Goal: Transaction & Acquisition: Purchase product/service

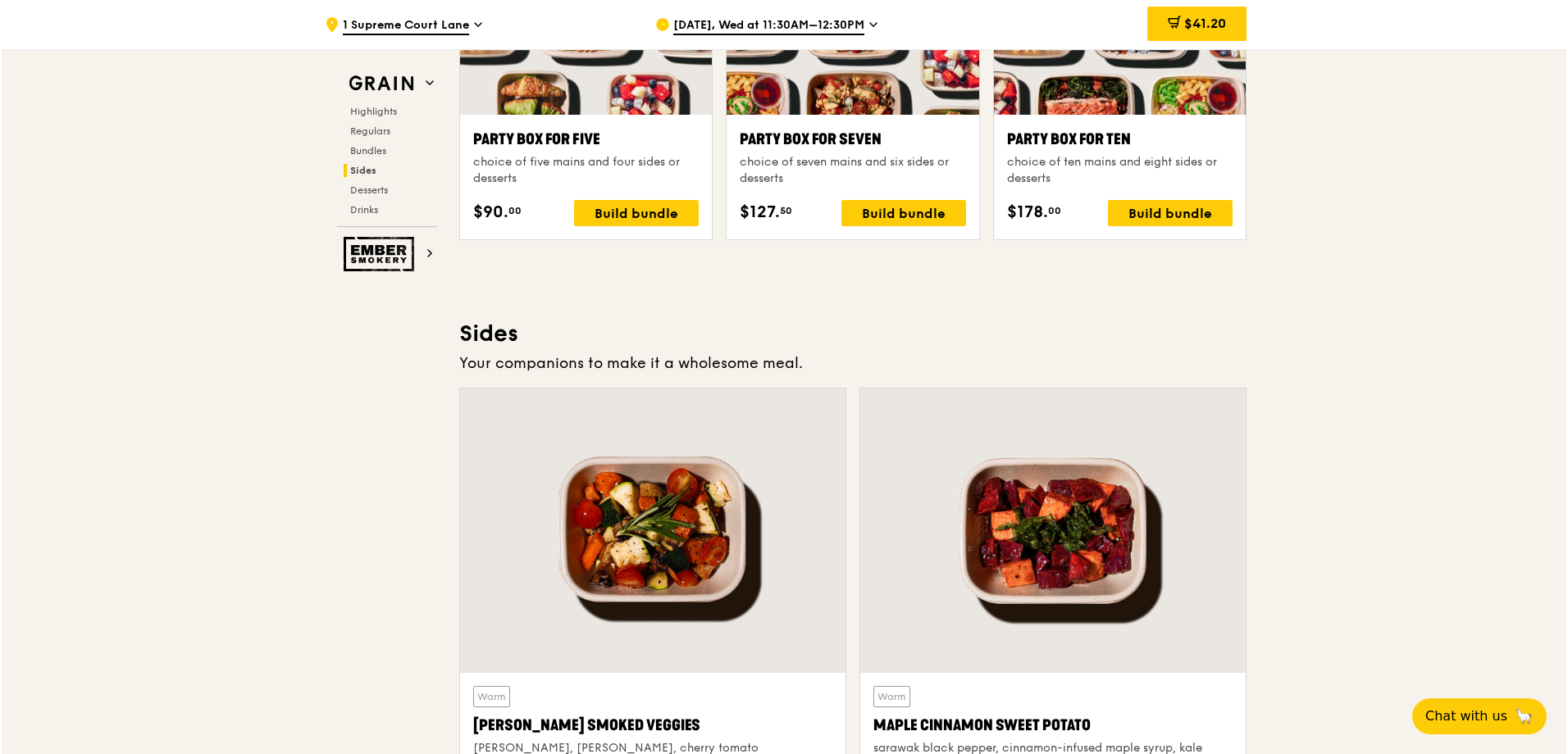
scroll to position [3328, 0]
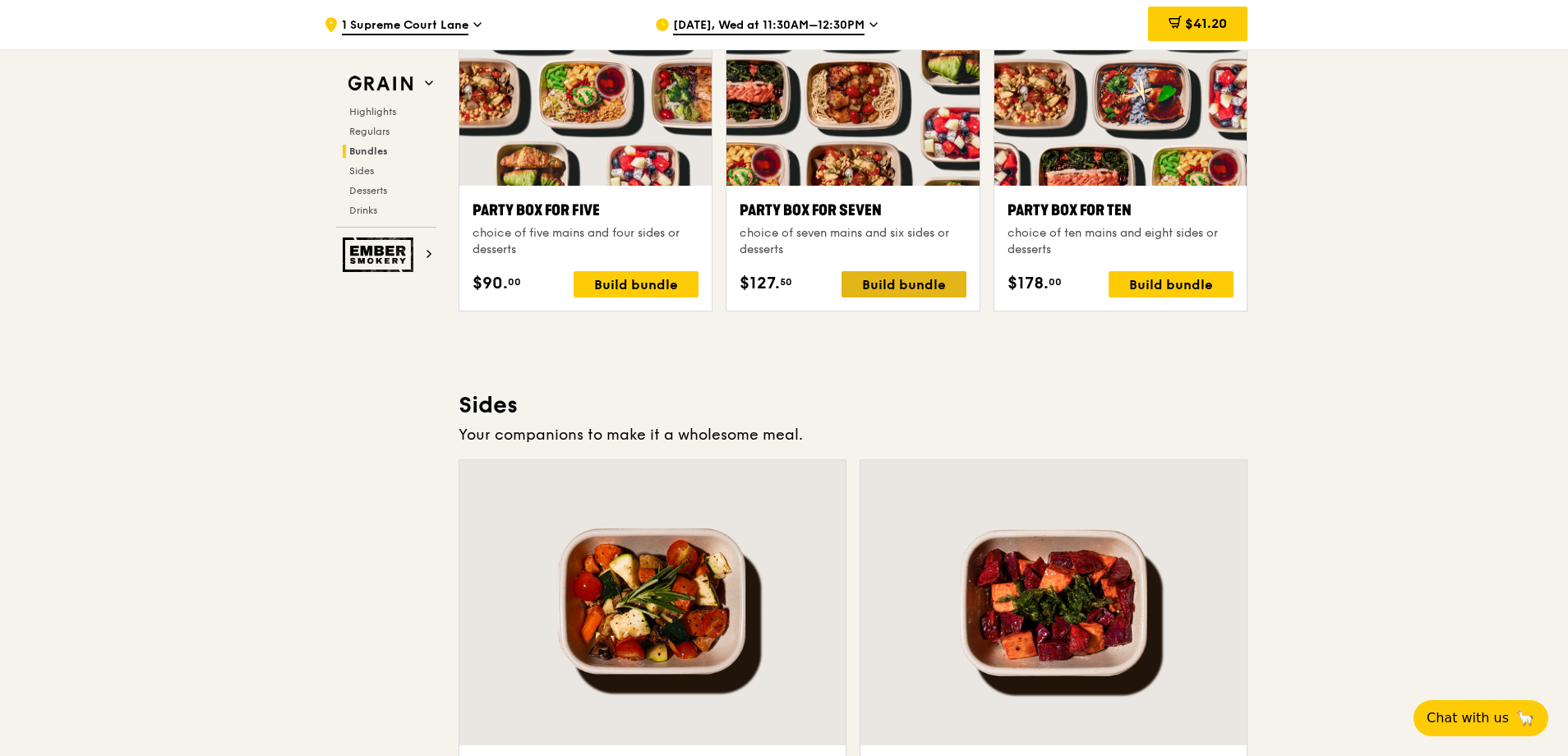
click at [919, 287] on div "Build bundle" at bounding box center [904, 283] width 125 height 26
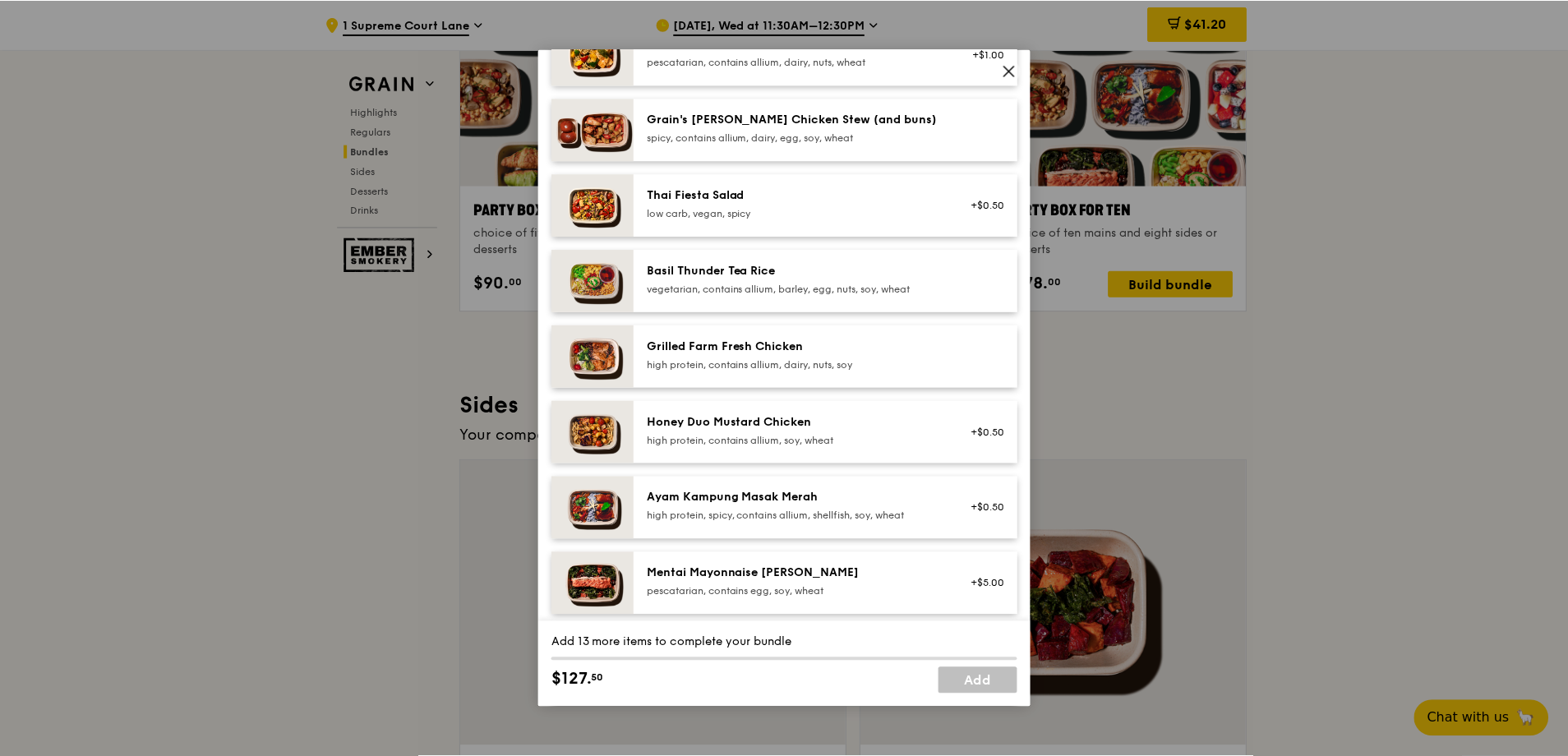
scroll to position [0, 0]
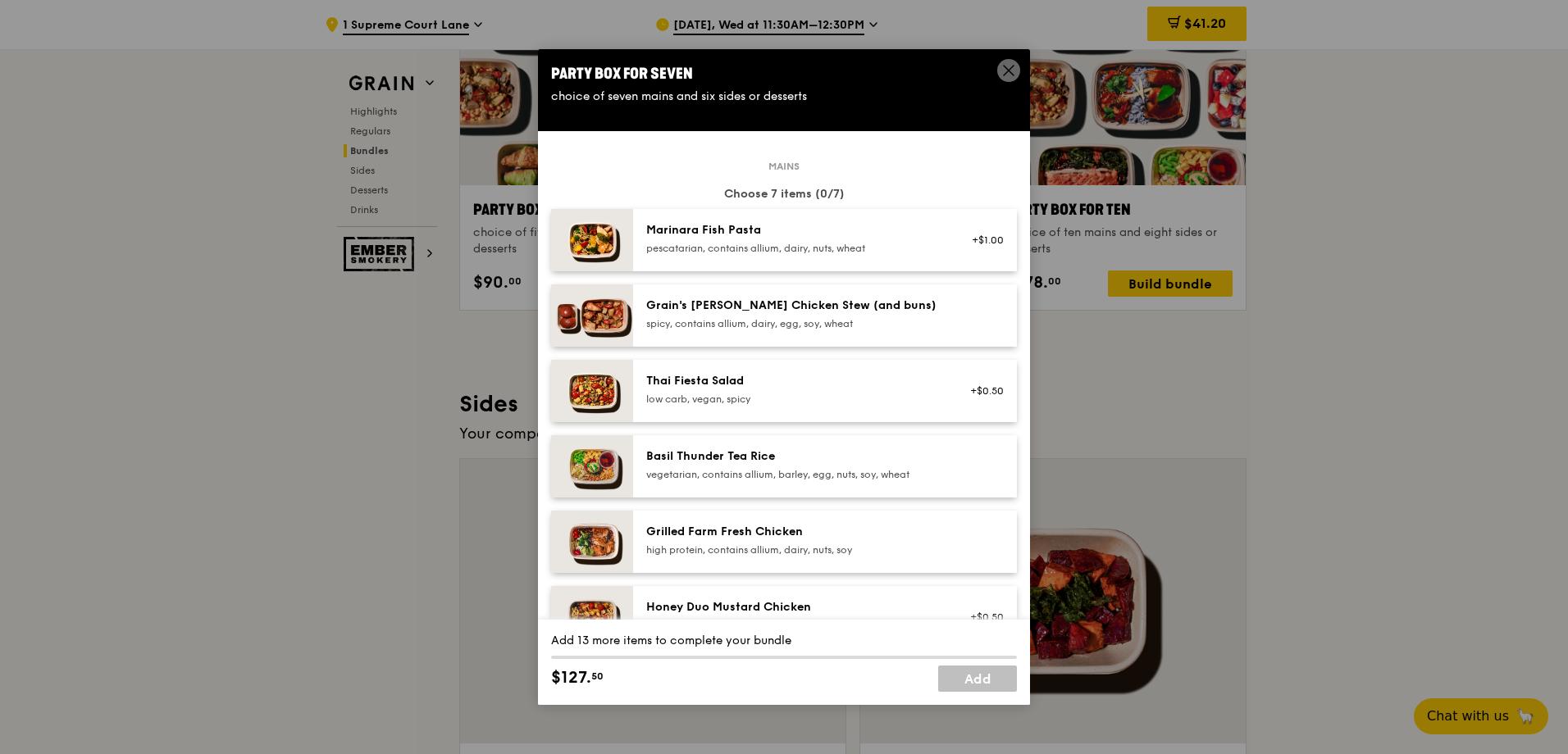
click at [1008, 65] on icon at bounding box center [1009, 71] width 14 height 14
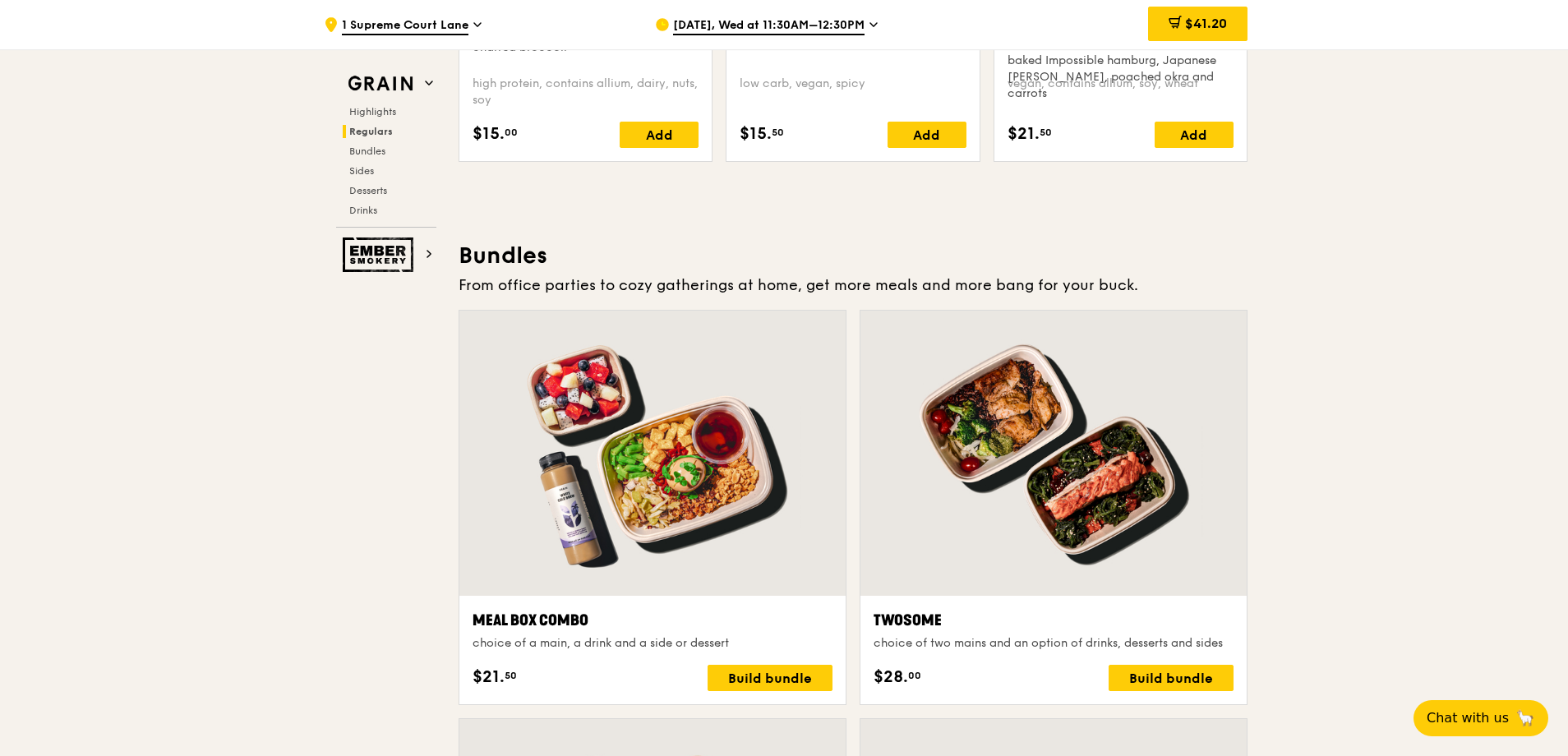
scroll to position [2186, 0]
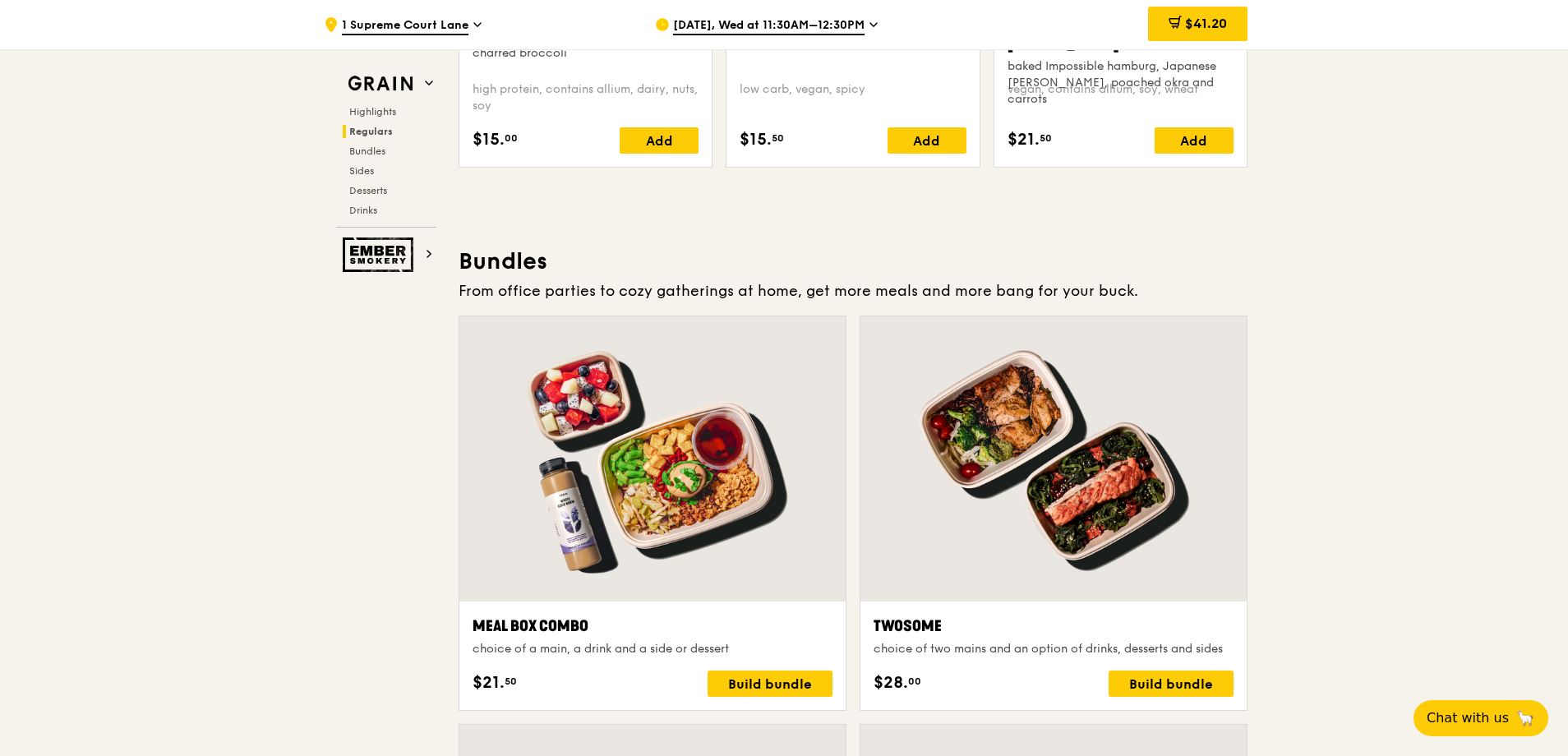
drag, startPoint x: 681, startPoint y: 141, endPoint x: 674, endPoint y: 126, distance: 16.6
click at [674, 126] on div "Warm Grilled Farm Fresh Chicken indian inspired cajun chicken, housemade pesto,…" at bounding box center [585, 56] width 226 height 196
click at [674, 134] on div "Add" at bounding box center [659, 140] width 79 height 26
drag, startPoint x: 1217, startPoint y: 34, endPoint x: 1213, endPoint y: 22, distance: 12.6
click at [1213, 22] on span "$54.70" at bounding box center [1204, 22] width 44 height 15
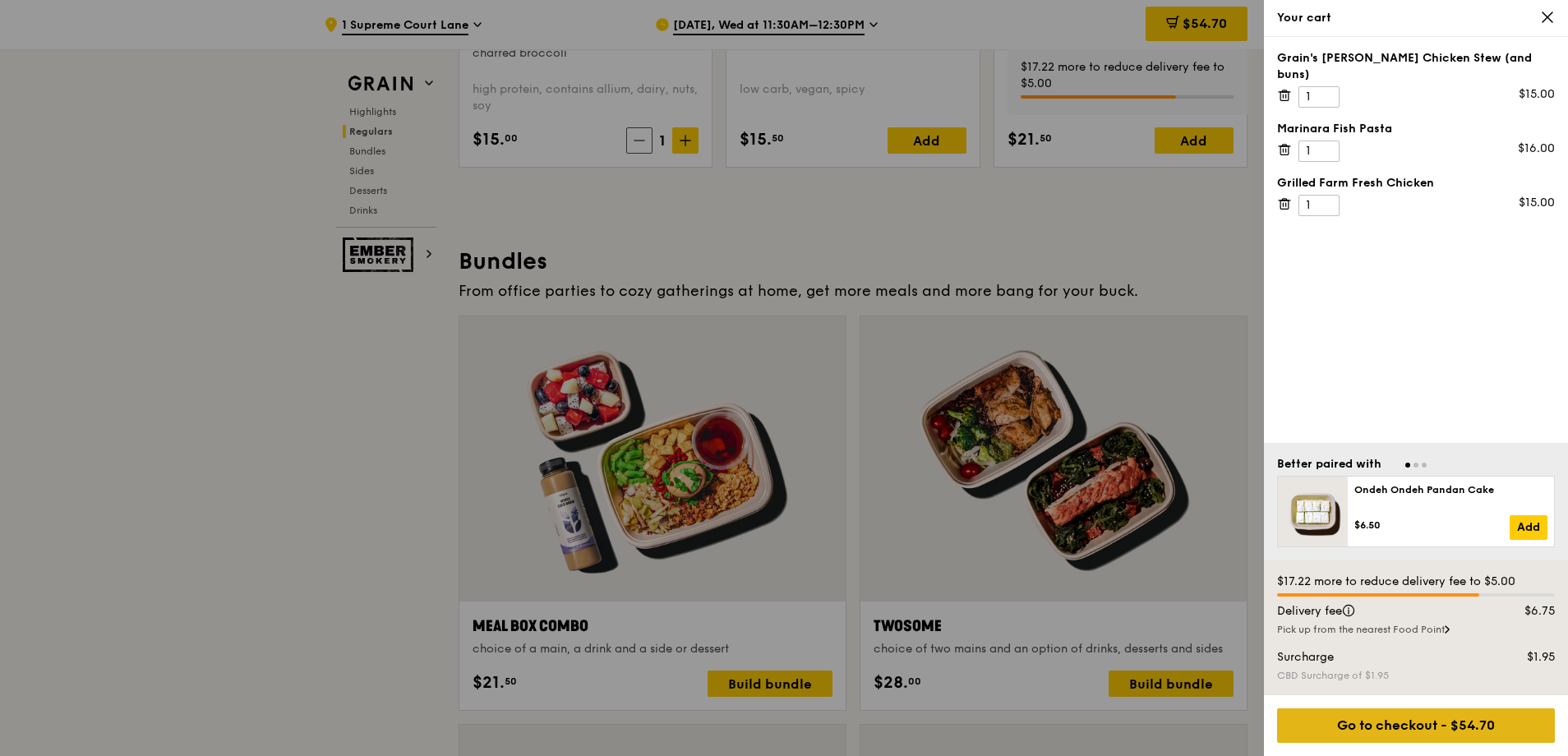
click at [1454, 732] on div "Go to checkout - $54.70" at bounding box center [1416, 726] width 278 height 34
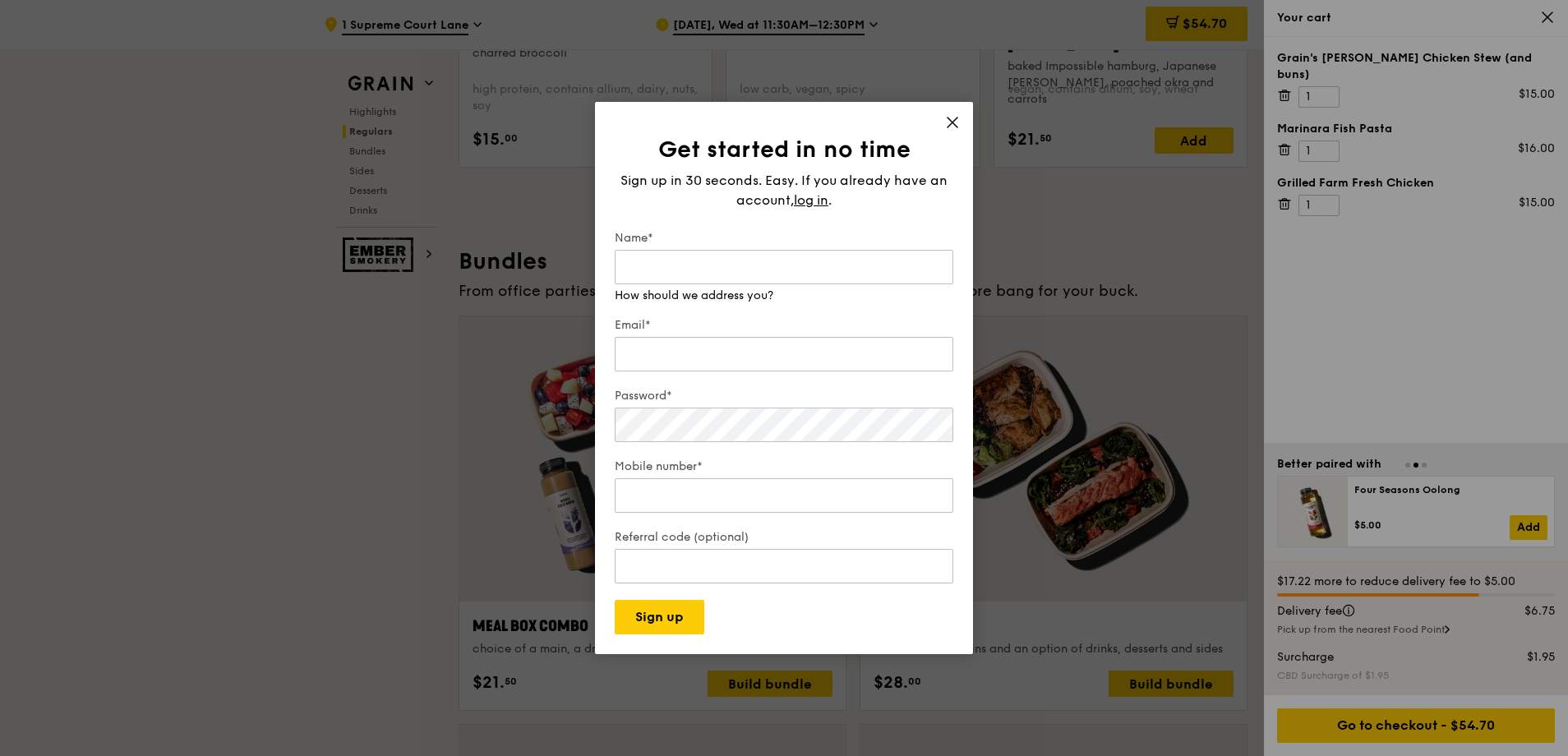
drag, startPoint x: 963, startPoint y: 116, endPoint x: 958, endPoint y: 124, distance: 9.4
click at [958, 124] on div "Get started in no time Sign up in 30 seconds. Easy. If you already have an acco…" at bounding box center [784, 378] width 378 height 552
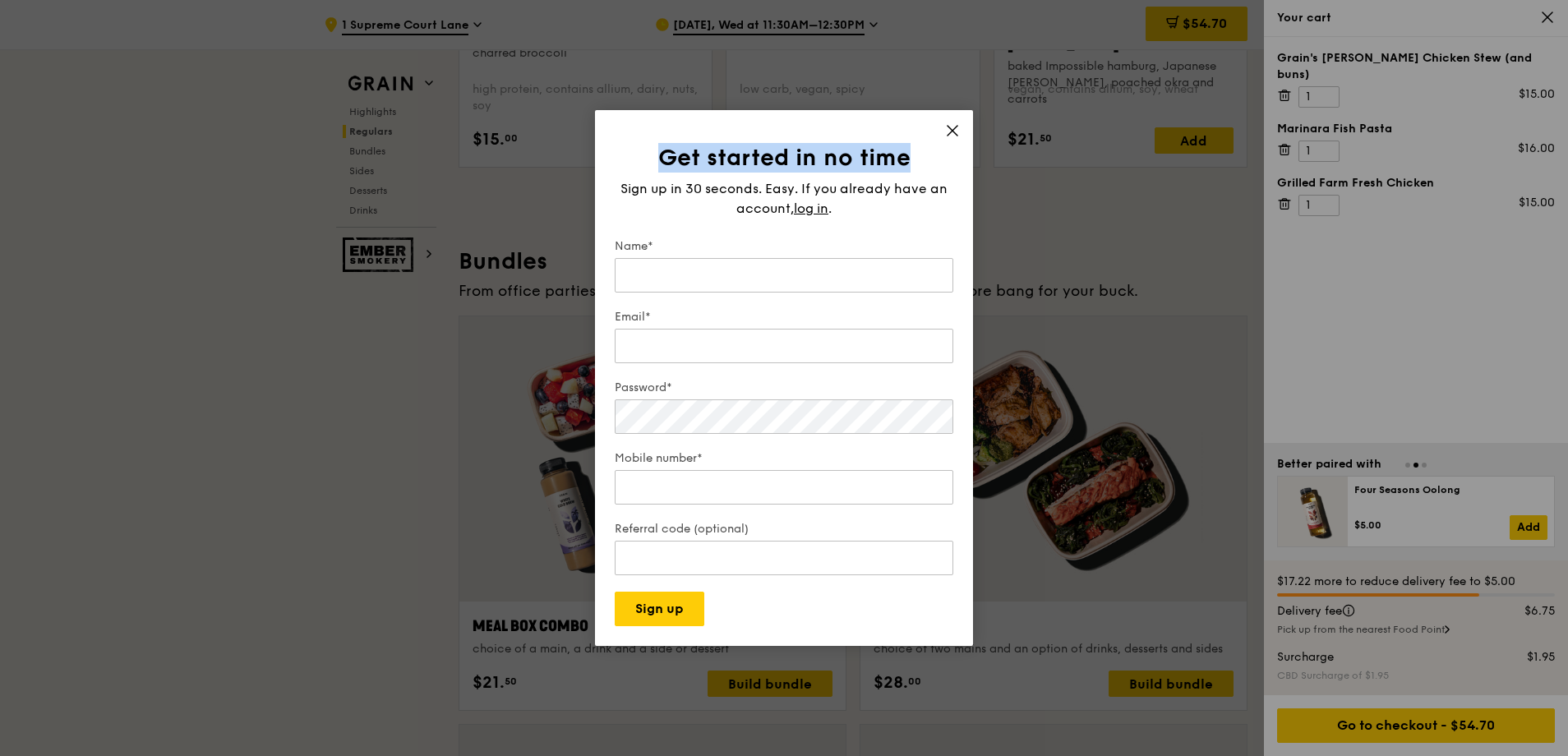
click at [957, 130] on icon at bounding box center [952, 130] width 14 height 14
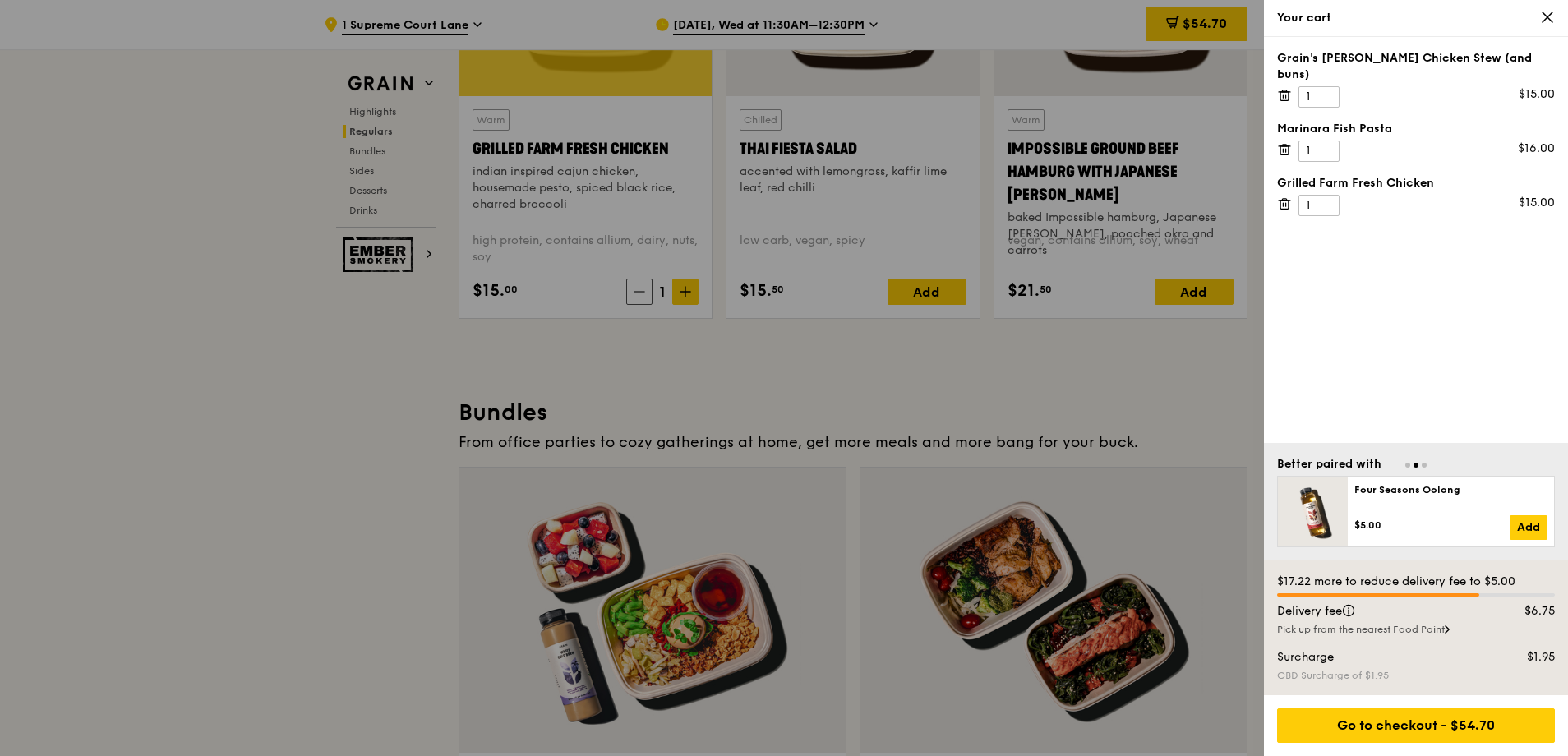
scroll to position [1776, 0]
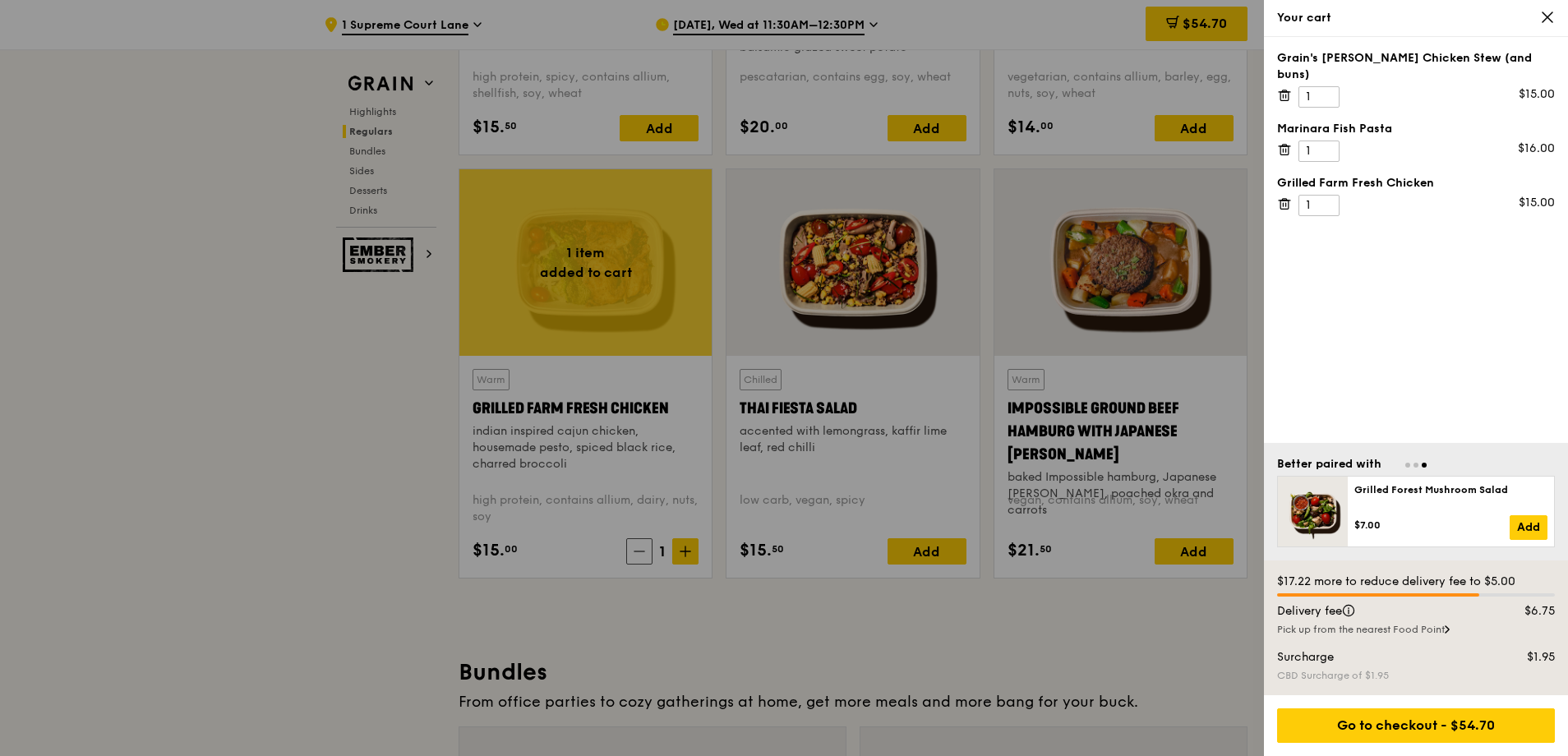
click at [1537, 18] on div "Your cart" at bounding box center [1416, 18] width 278 height 16
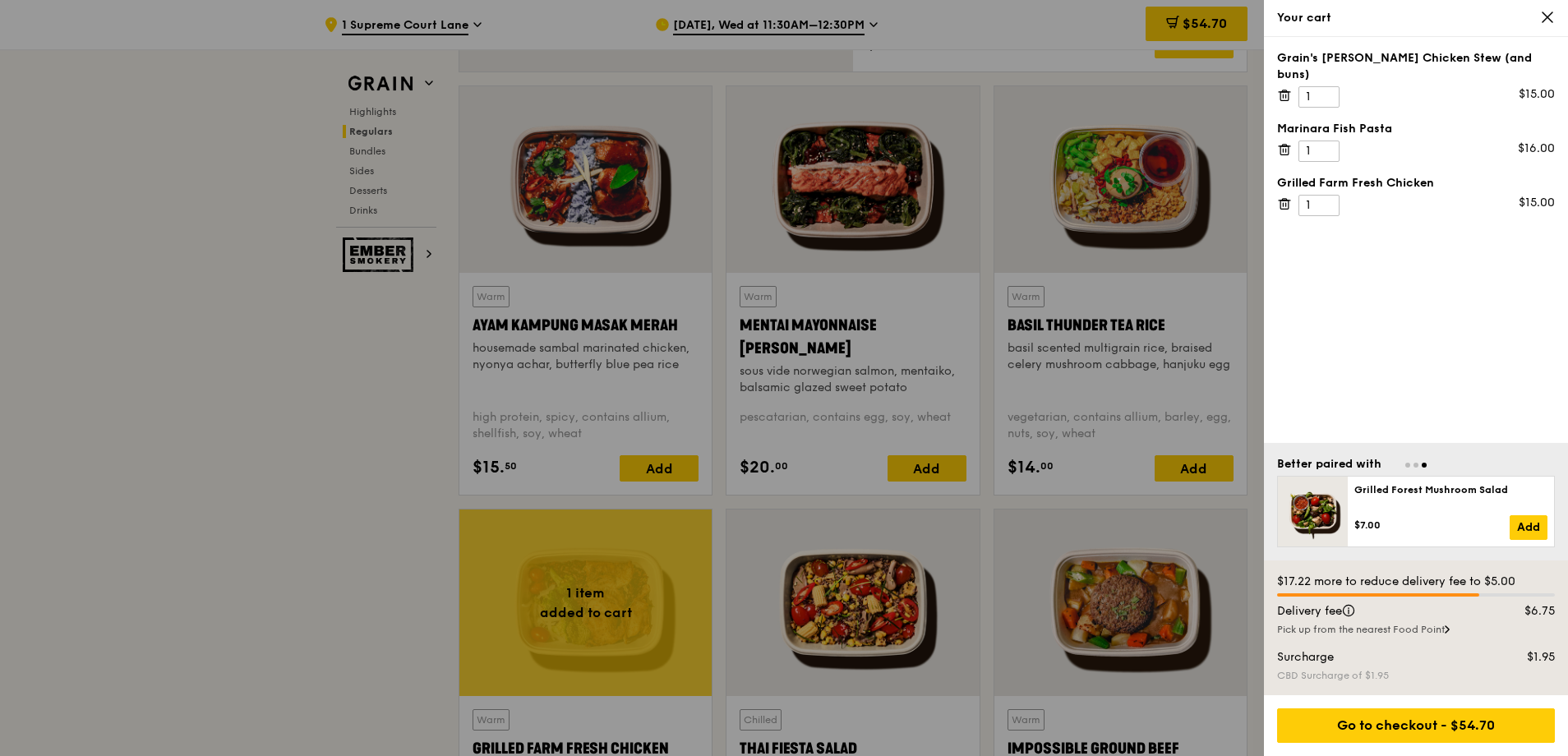
scroll to position [1364, 0]
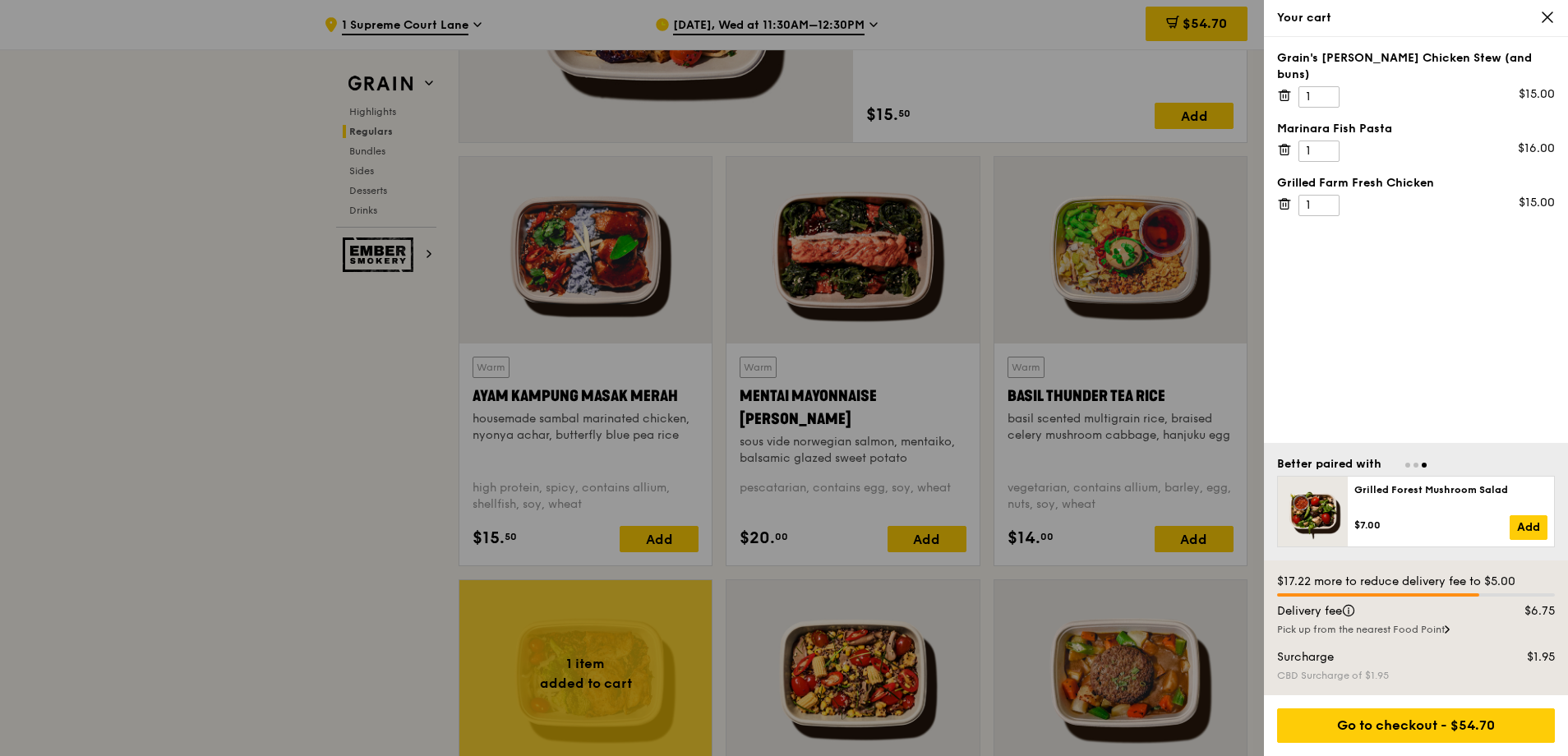
click at [863, 18] on div at bounding box center [784, 378] width 1568 height 756
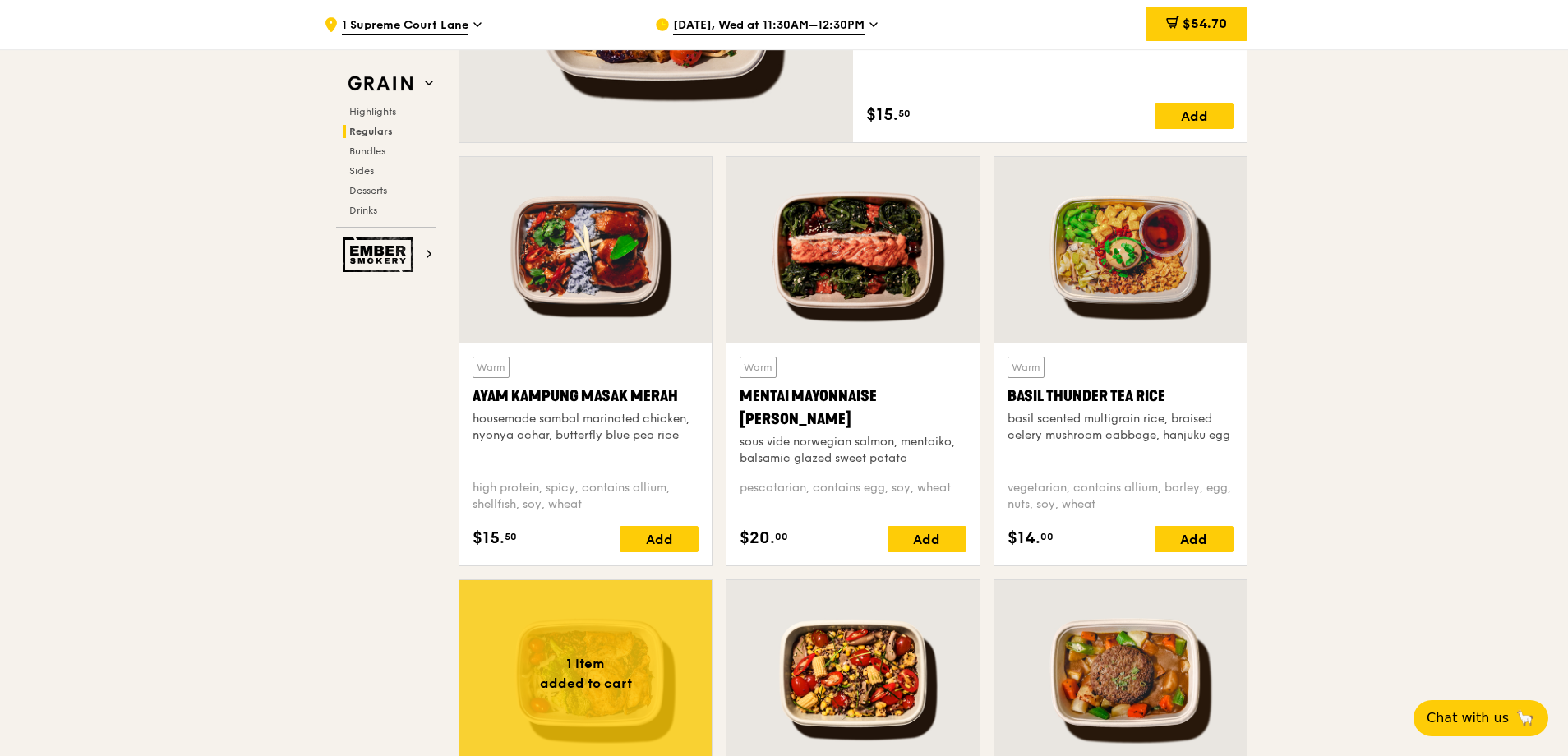
click at [863, 23] on div "[DATE], Wed at 11:30AM–12:30PM" at bounding box center [807, 24] width 305 height 49
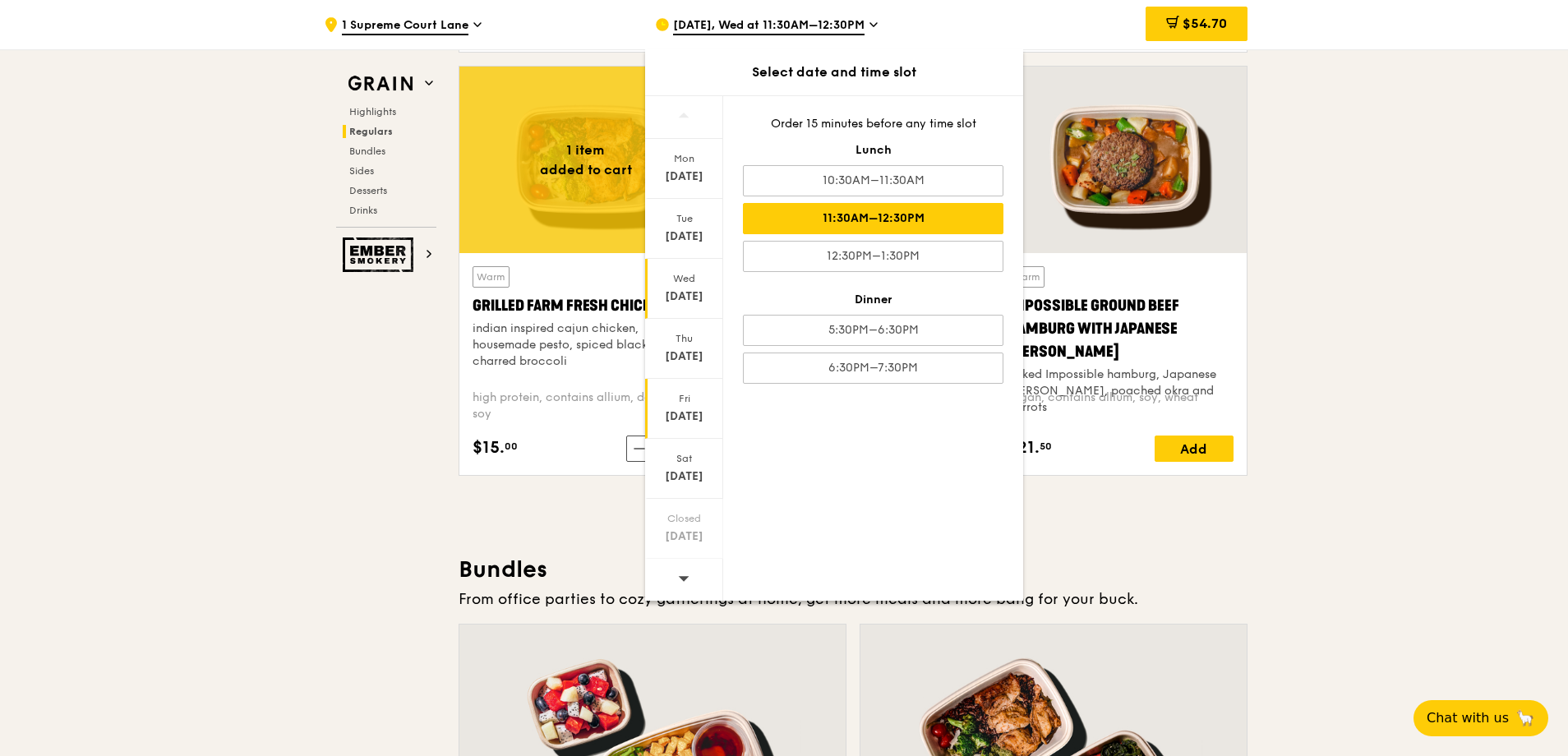
scroll to position [1940, 0]
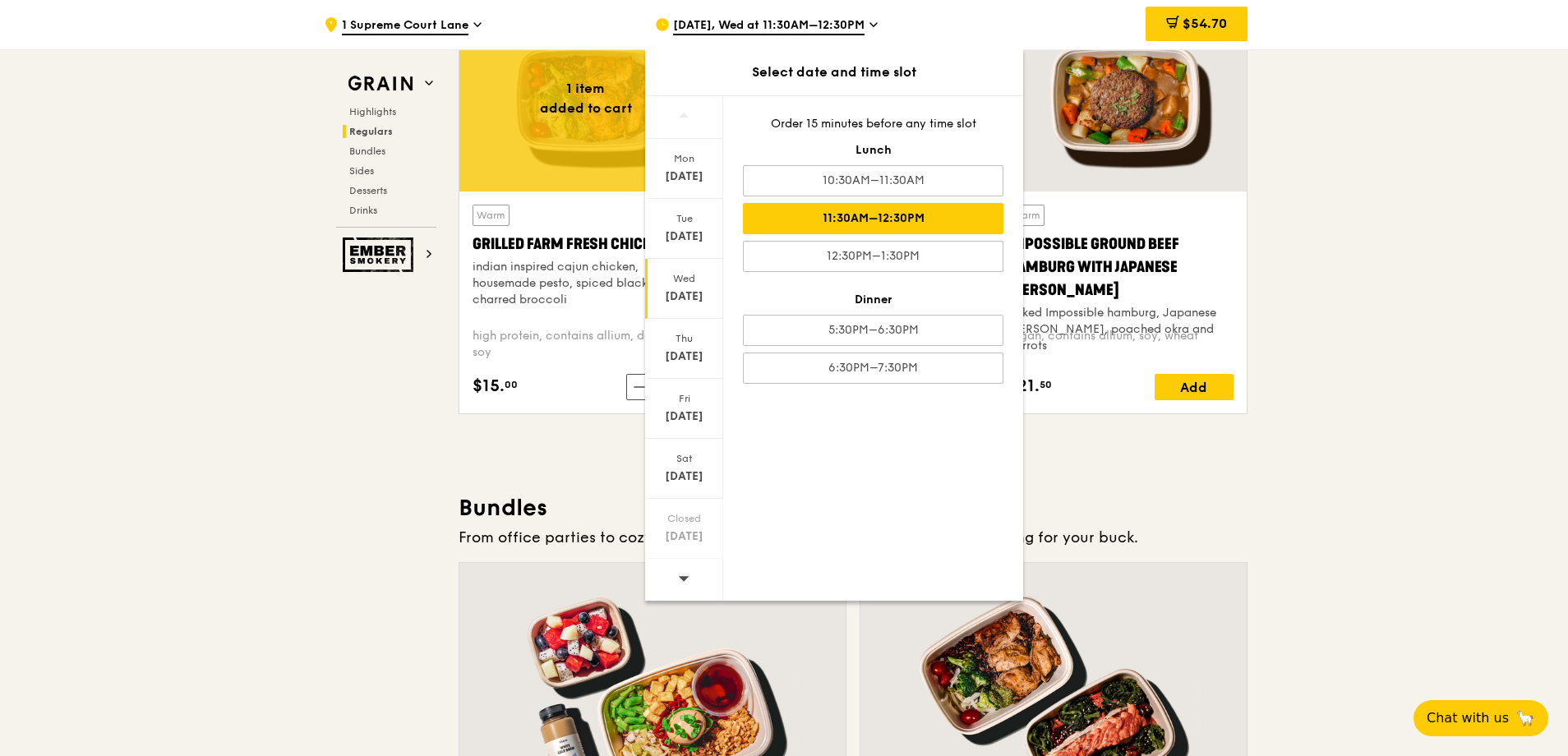
click at [688, 582] on icon at bounding box center [683, 578] width 12 height 13
click at [688, 575] on icon at bounding box center [683, 578] width 12 height 13
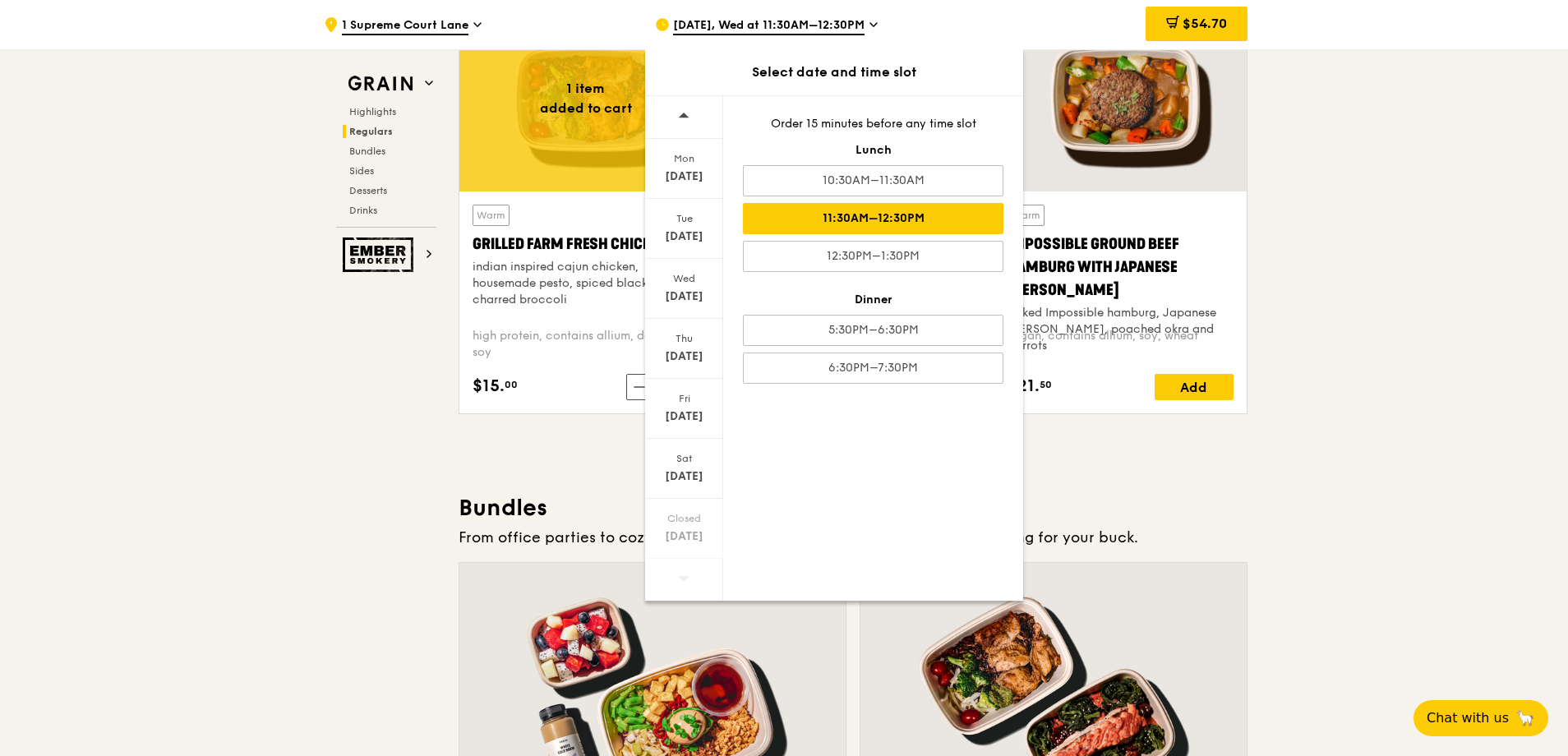
click at [688, 575] on icon at bounding box center [683, 578] width 12 height 13
drag, startPoint x: 688, startPoint y: 575, endPoint x: 684, endPoint y: 472, distance: 103.1
click at [684, 472] on div "[DATE]" at bounding box center [684, 476] width 74 height 16
